Goal: Task Accomplishment & Management: Manage account settings

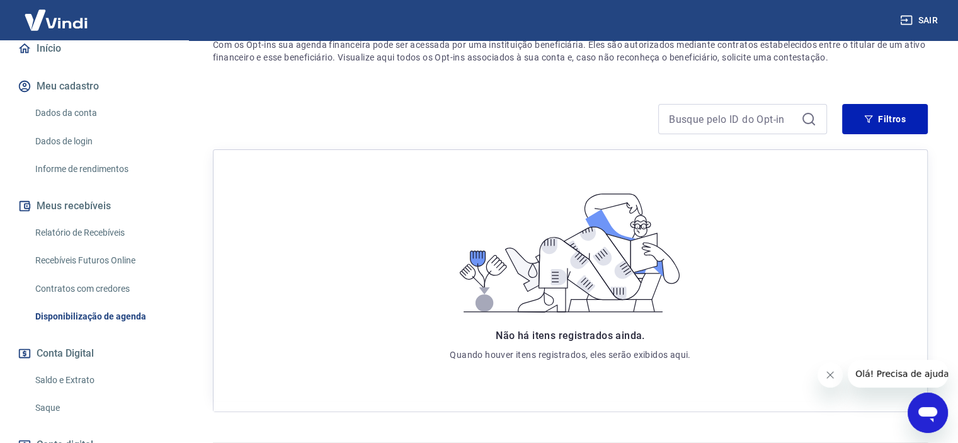
scroll to position [126, 0]
click at [79, 350] on button "Conta Digital" at bounding box center [94, 351] width 158 height 28
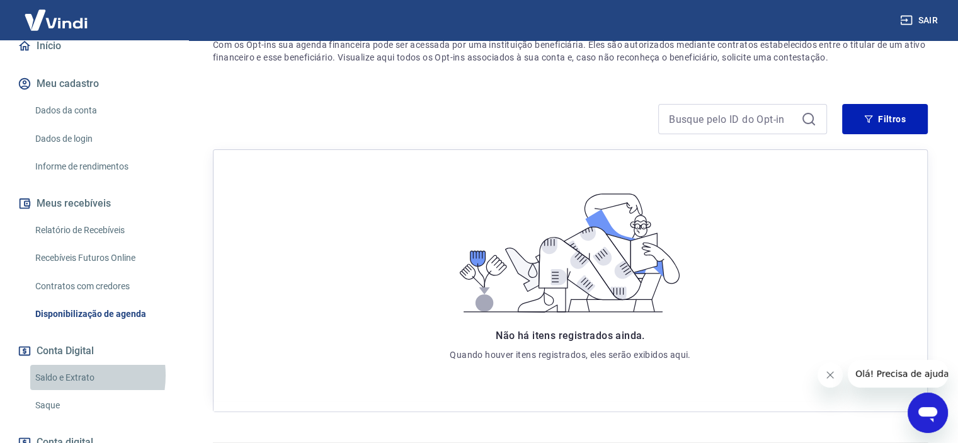
click at [60, 375] on link "Saldo e Extrato" at bounding box center [101, 378] width 143 height 26
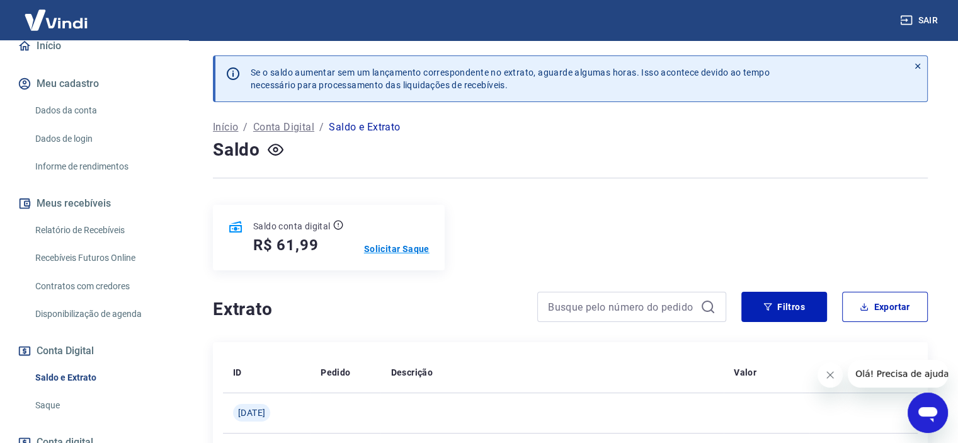
click at [427, 249] on p "Solicitar Saque" at bounding box center [396, 248] width 65 height 13
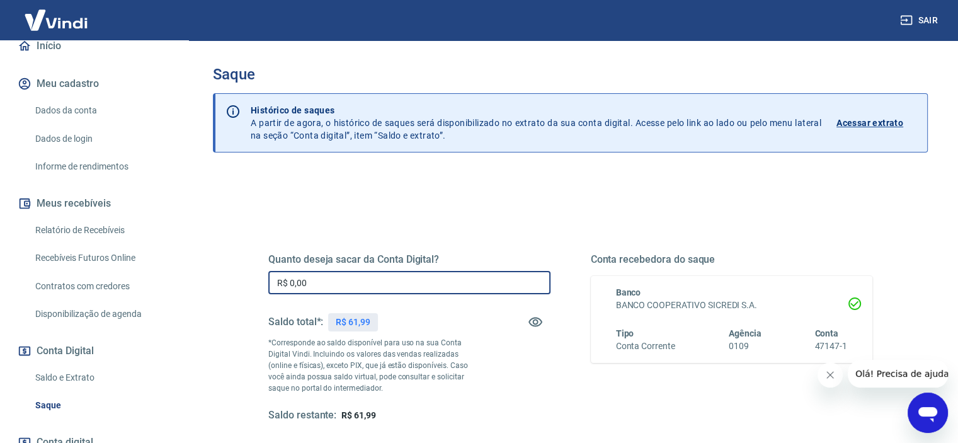
drag, startPoint x: 325, startPoint y: 286, endPoint x: 113, endPoint y: 280, distance: 212.9
click at [125, 281] on div "Sair A [PERSON_NAME] Valim [EMAIL_ADDRESS][DOMAIN_NAME] Início Meu cadastro Dad…" at bounding box center [479, 221] width 958 height 443
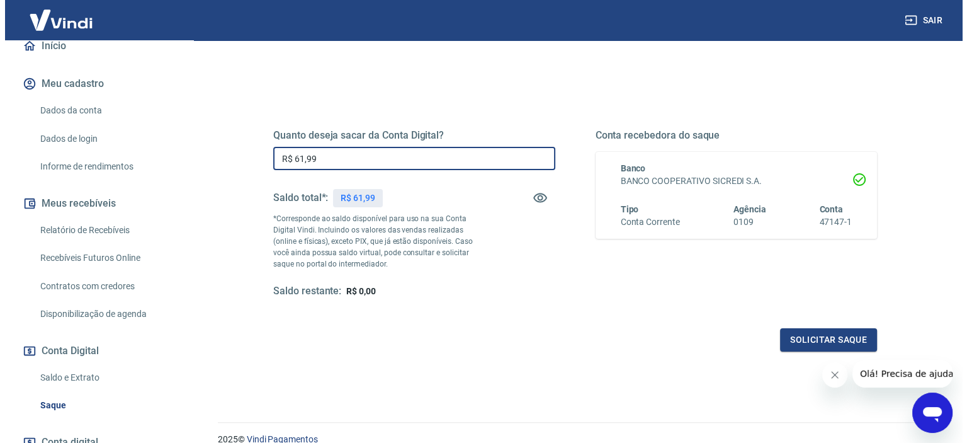
scroll to position [126, 0]
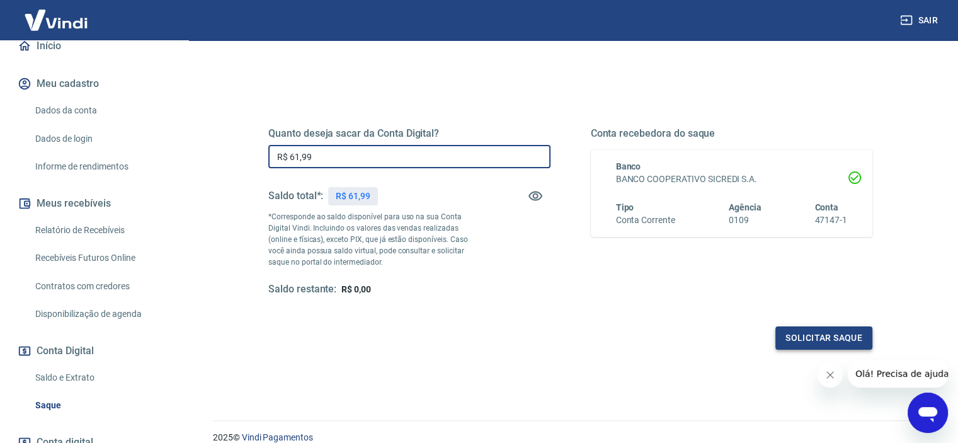
type input "R$ 61,99"
click at [812, 339] on button "Solicitar saque" at bounding box center [823, 337] width 97 height 23
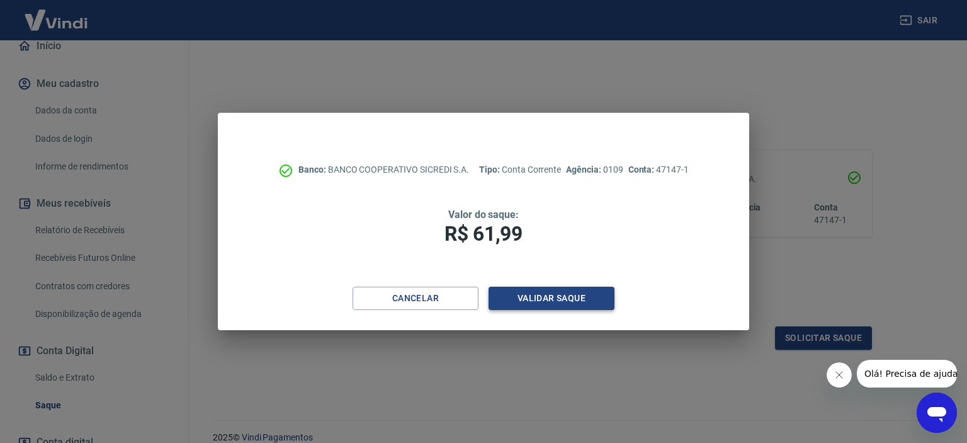
click at [579, 297] on button "Validar saque" at bounding box center [552, 297] width 126 height 23
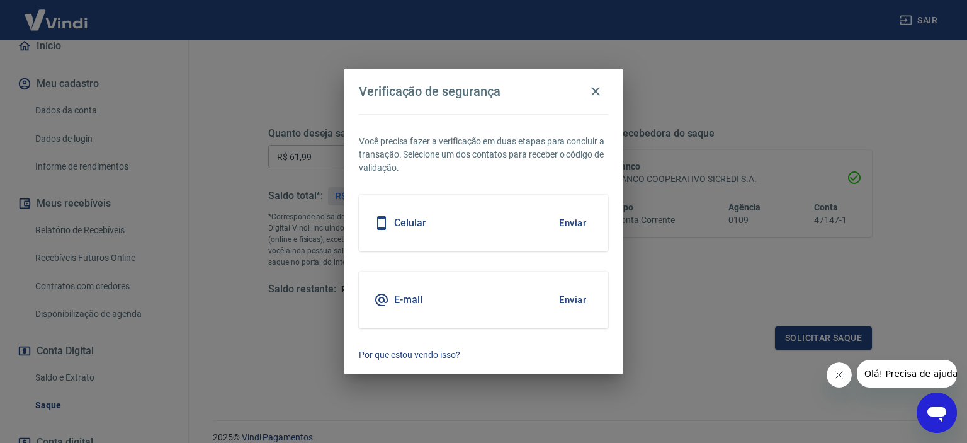
click at [568, 223] on button "Enviar" at bounding box center [572, 223] width 41 height 26
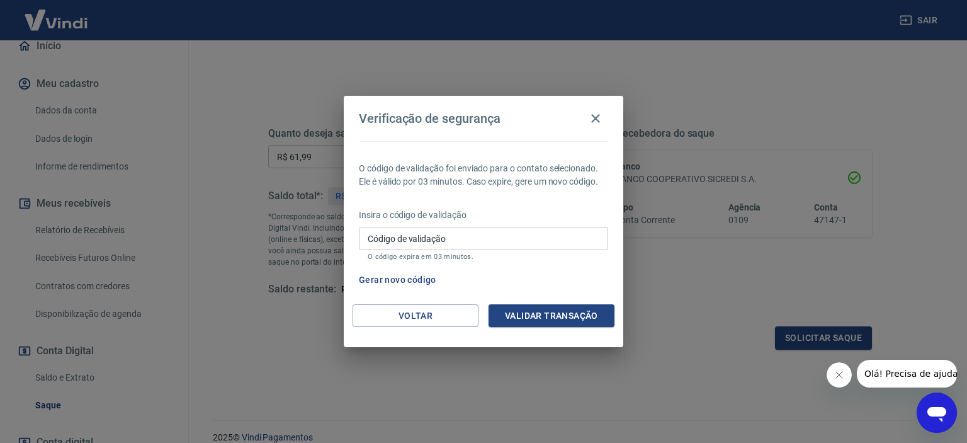
click at [503, 237] on input "Código de validação" at bounding box center [483, 238] width 249 height 23
type input "534150"
click at [602, 317] on button "Validar transação" at bounding box center [552, 315] width 126 height 23
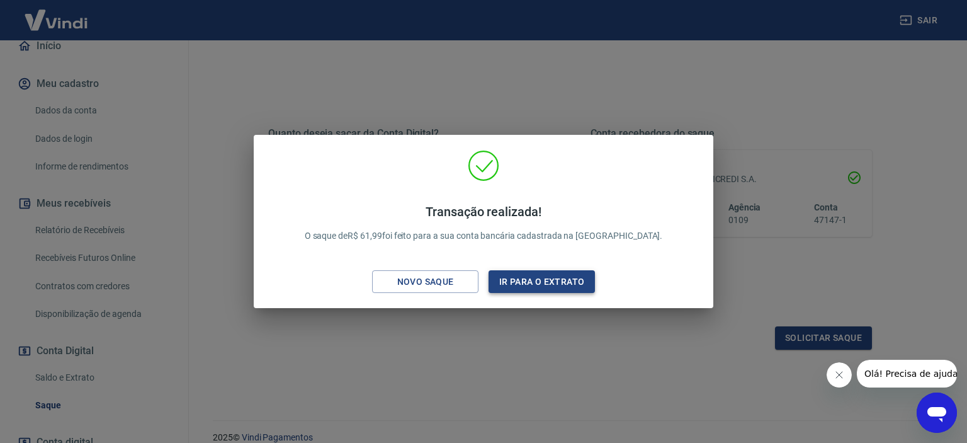
click at [587, 280] on button "Ir para o extrato" at bounding box center [542, 281] width 106 height 23
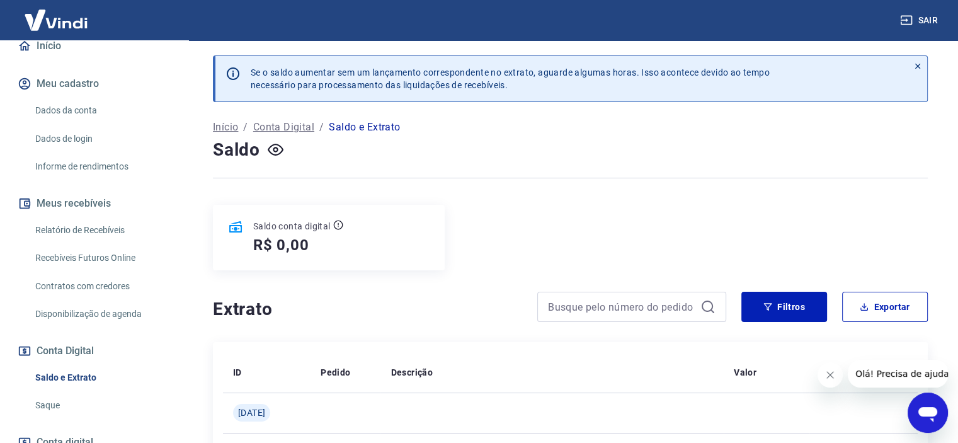
click at [919, 21] on button "Sair" at bounding box center [919, 20] width 45 height 23
